Goal: Transaction & Acquisition: Purchase product/service

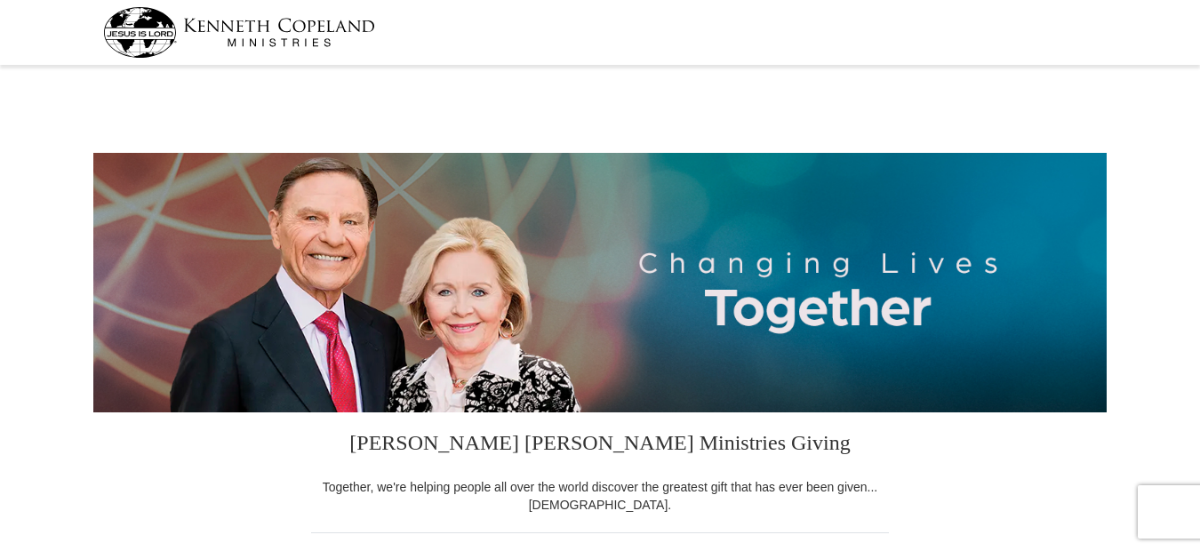
select select "MI"
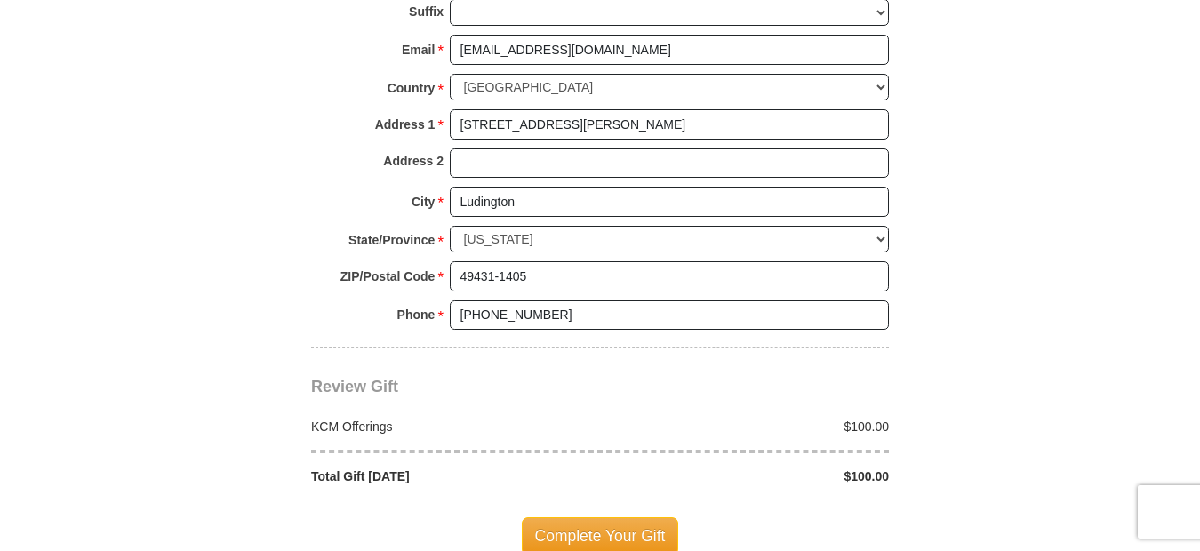
scroll to position [1334, 0]
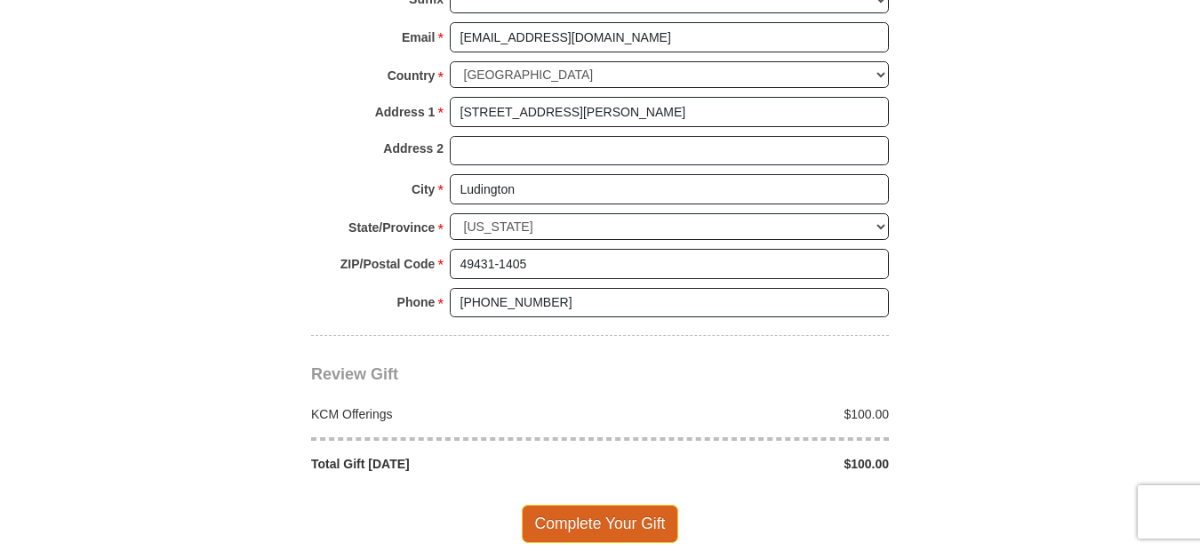
click at [599, 524] on span "Complete Your Gift" at bounding box center [600, 523] width 157 height 37
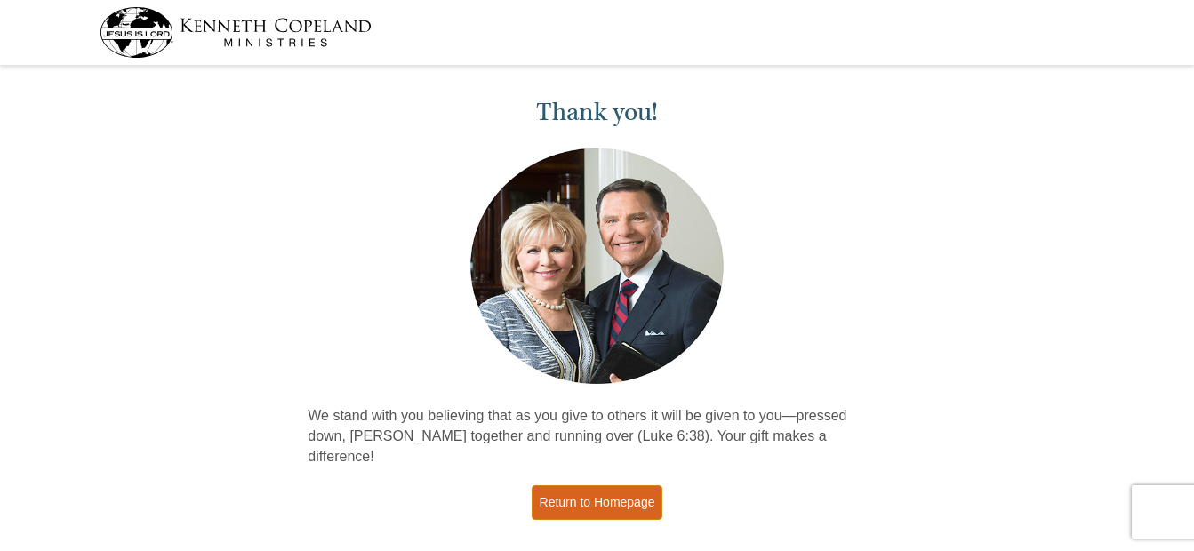
click at [571, 485] on link "Return to Homepage" at bounding box center [598, 502] width 132 height 35
